Goal: Entertainment & Leisure: Consume media (video, audio)

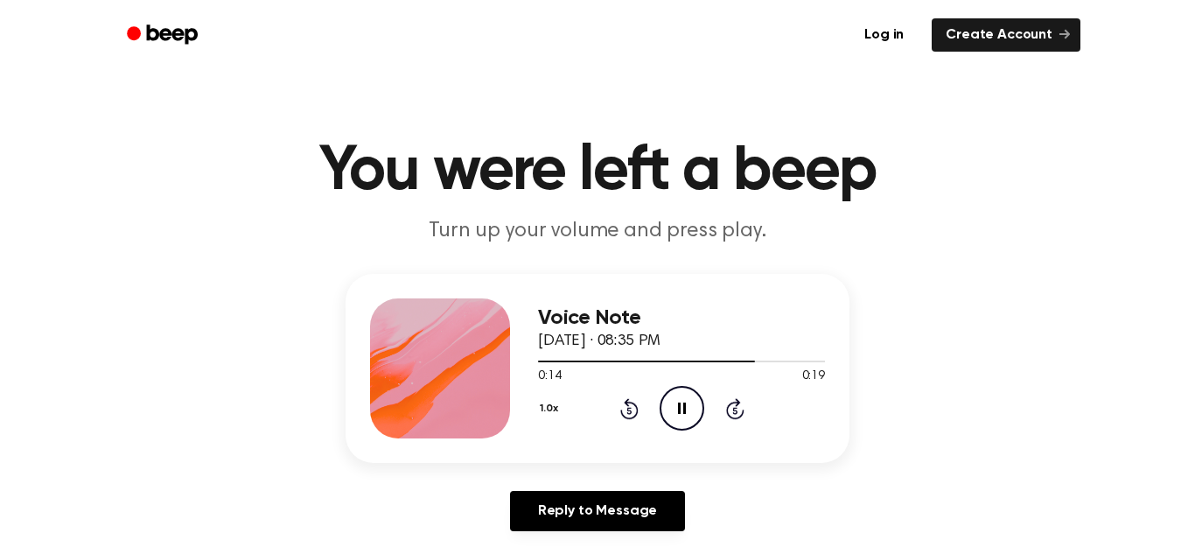
click at [619, 412] on icon "Rewind 5 seconds" at bounding box center [628, 408] width 19 height 23
click at [622, 412] on icon at bounding box center [629, 408] width 18 height 21
click at [623, 412] on icon "Rewind 5 seconds" at bounding box center [628, 408] width 19 height 23
click at [692, 408] on icon "Play Audio" at bounding box center [682, 408] width 45 height 45
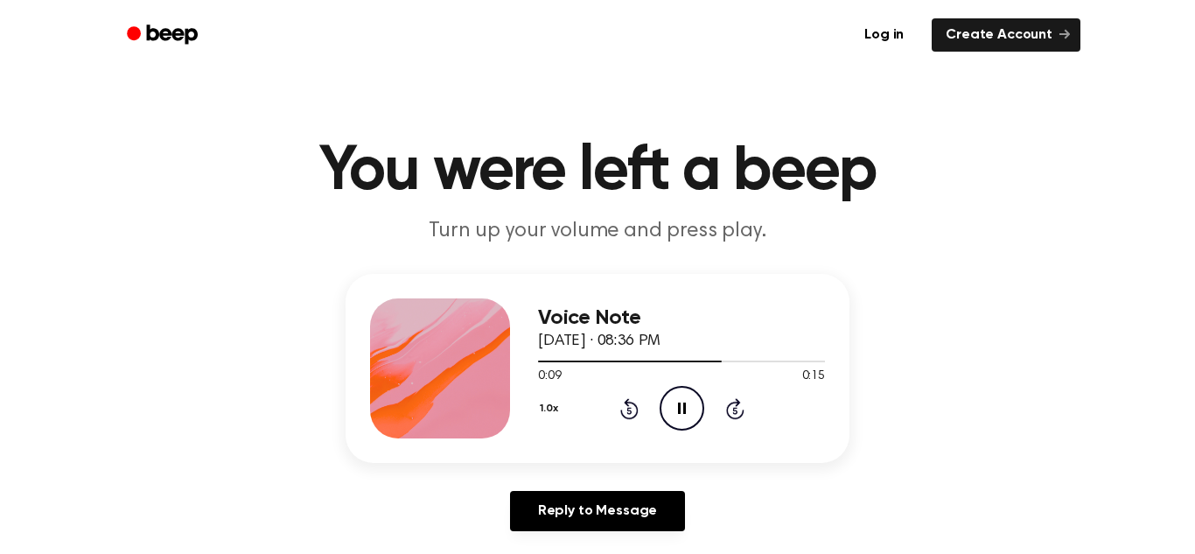
click at [635, 408] on icon at bounding box center [629, 408] width 18 height 21
click at [630, 404] on icon "Rewind 5 seconds" at bounding box center [628, 408] width 19 height 23
click at [664, 402] on icon "Pause Audio" at bounding box center [682, 408] width 45 height 45
click at [626, 400] on icon at bounding box center [629, 408] width 18 height 21
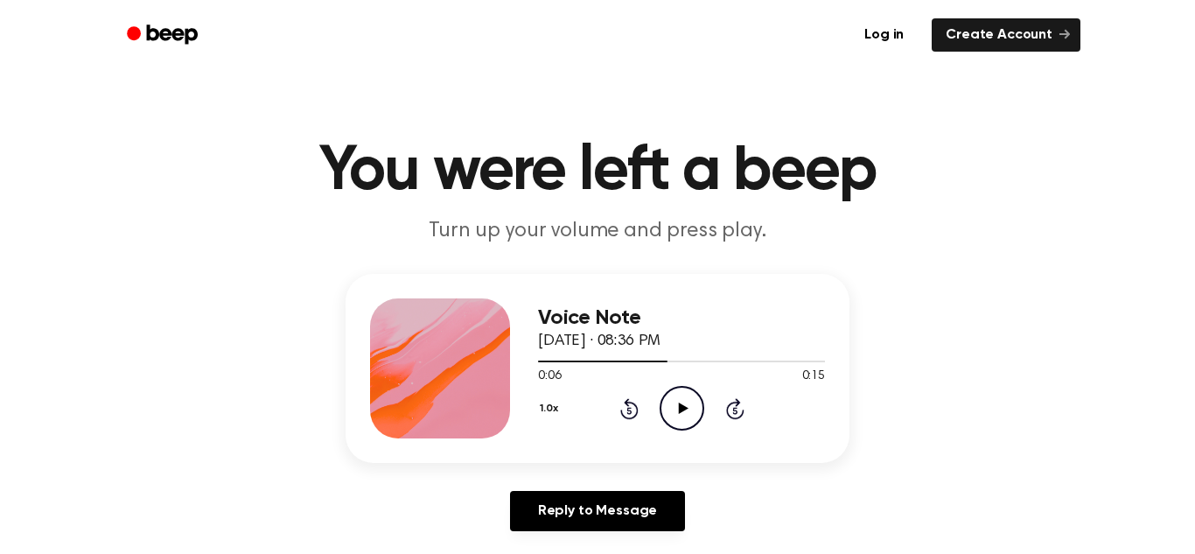
click at [626, 400] on icon at bounding box center [629, 408] width 18 height 21
click at [683, 424] on icon "Play Audio" at bounding box center [682, 408] width 45 height 45
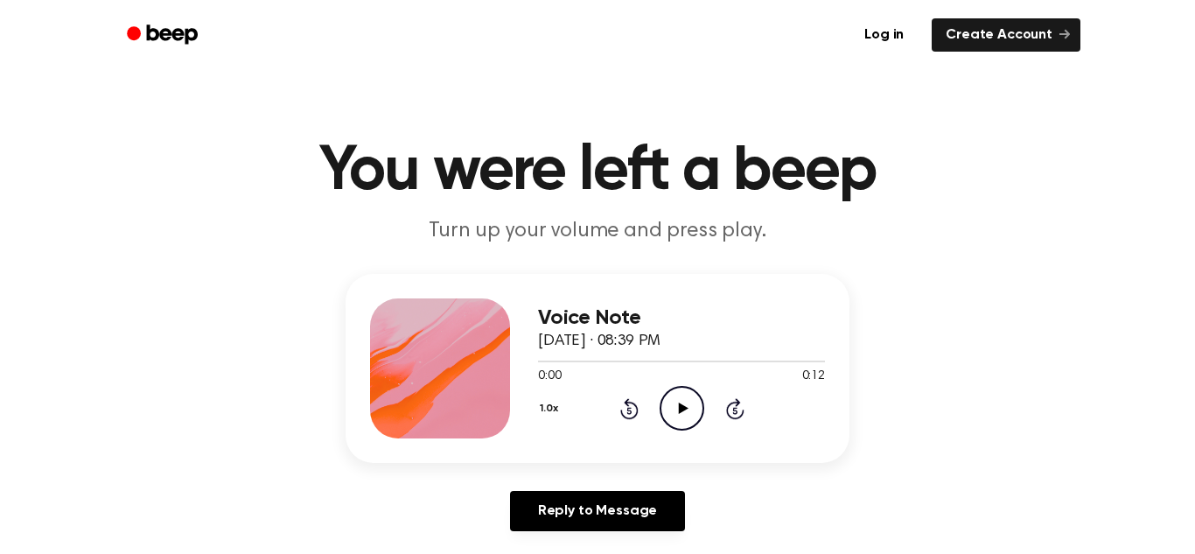
click at [681, 430] on circle at bounding box center [682, 408] width 43 height 43
click at [662, 413] on icon "Play Audio" at bounding box center [682, 408] width 45 height 45
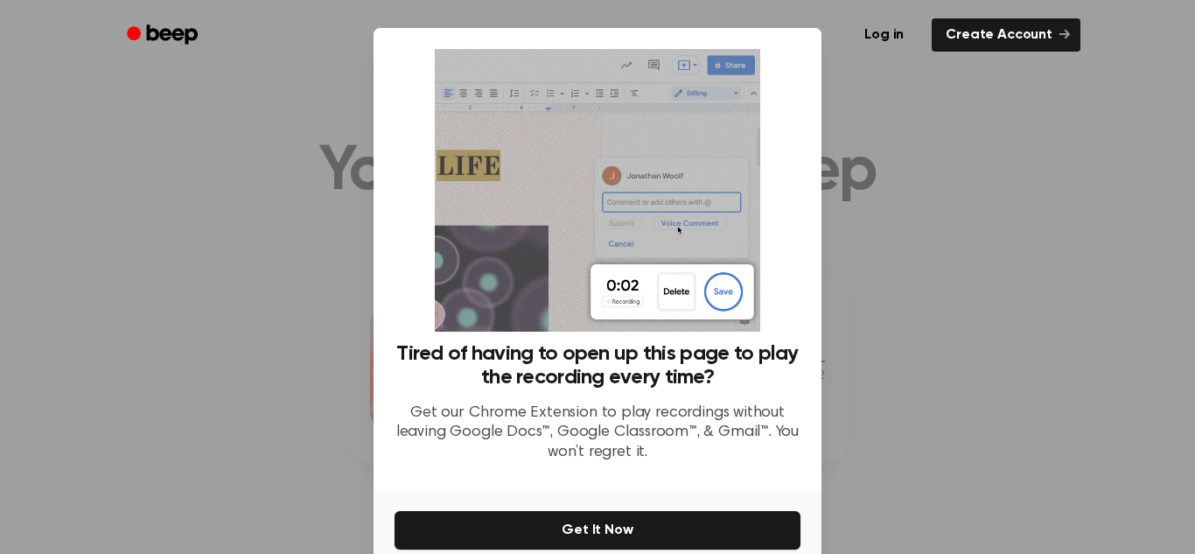
click at [1034, 248] on div at bounding box center [597, 277] width 1195 height 554
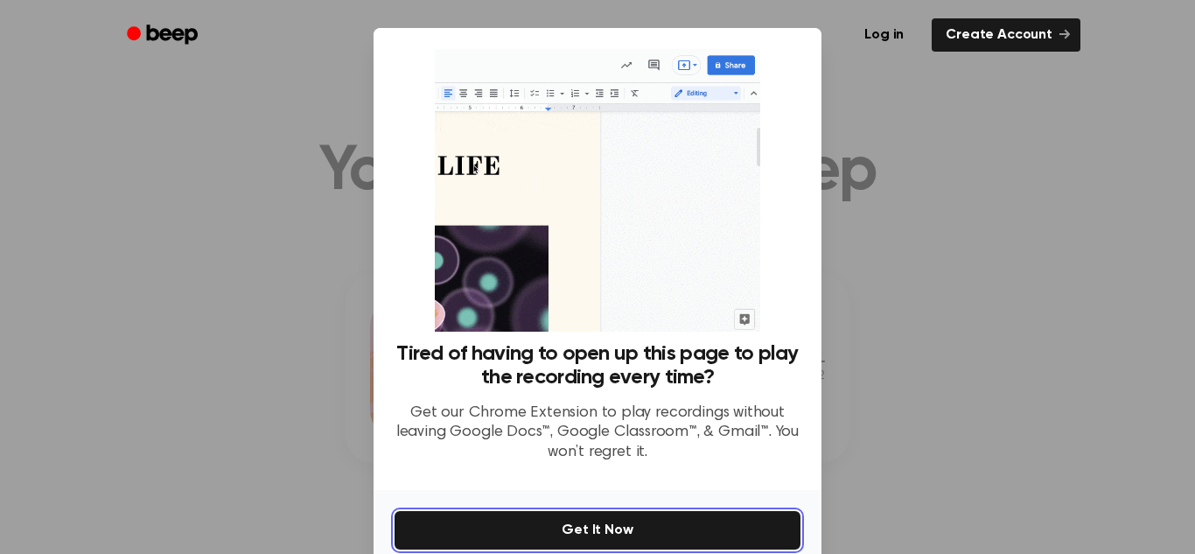
click at [607, 545] on button "Get It Now" at bounding box center [598, 530] width 406 height 38
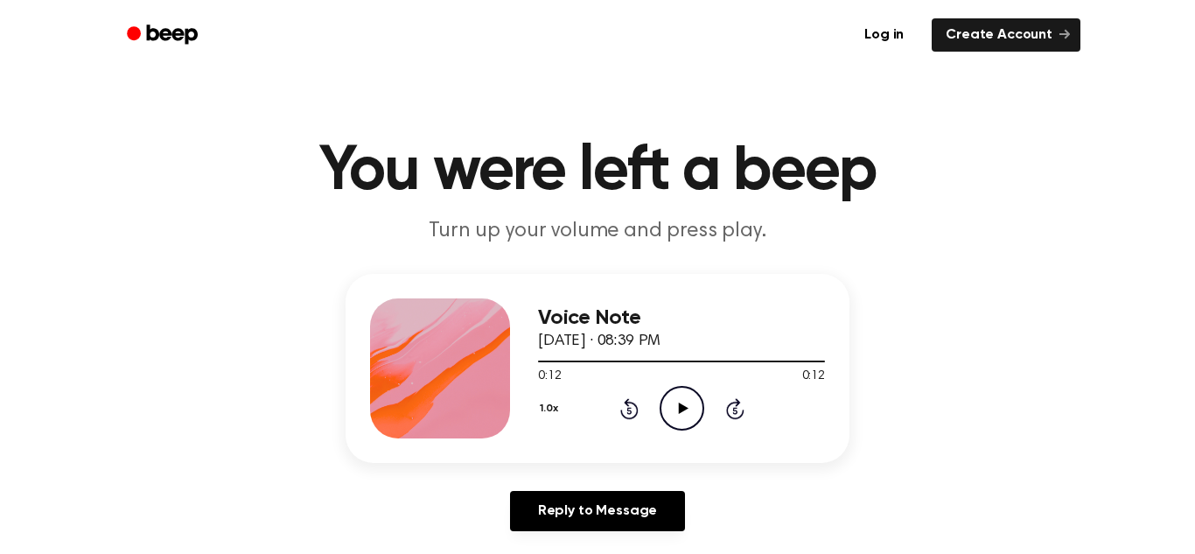
click at [698, 419] on icon "Play Audio" at bounding box center [682, 408] width 45 height 45
click at [684, 395] on icon "Play Audio" at bounding box center [682, 408] width 45 height 45
click at [632, 400] on icon "Rewind 5 seconds" at bounding box center [628, 408] width 19 height 23
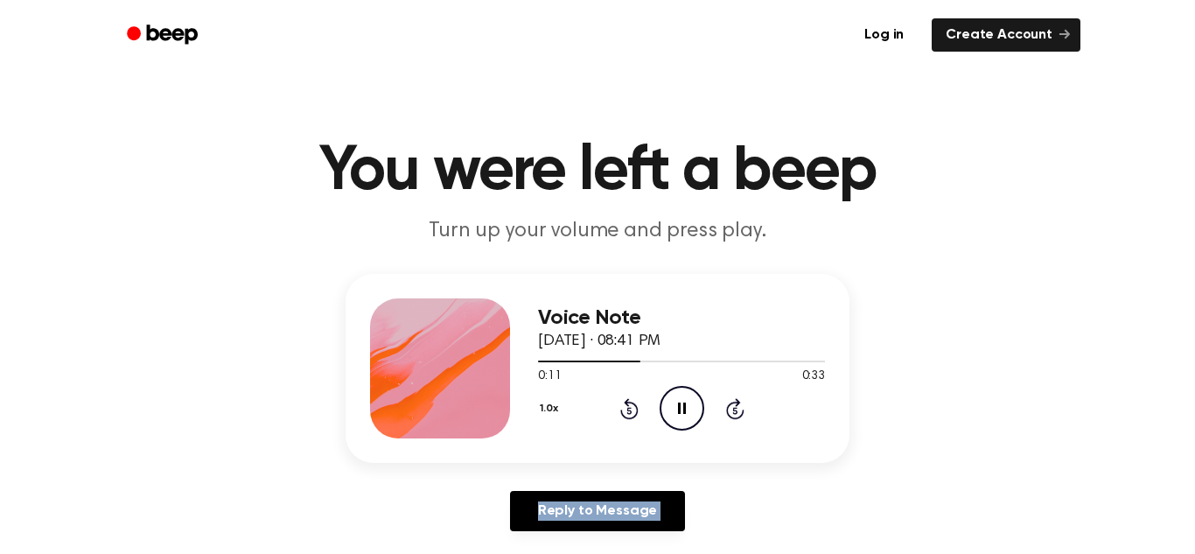
click at [632, 400] on icon "Rewind 5 seconds" at bounding box center [628, 408] width 19 height 23
click at [681, 409] on icon at bounding box center [683, 407] width 10 height 11
